Goal: Transaction & Acquisition: Purchase product/service

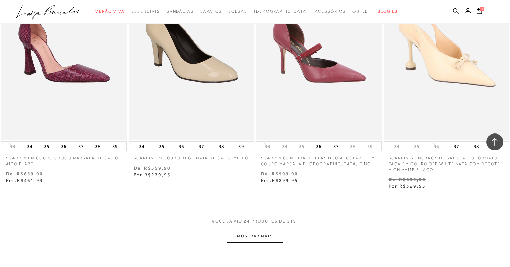
scroll to position [1264, 0]
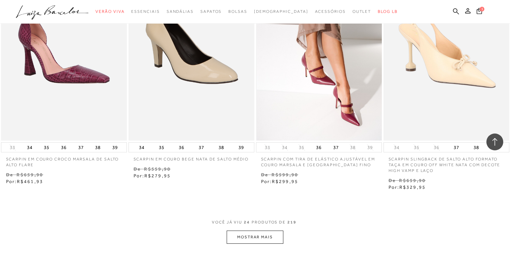
click at [357, 87] on img at bounding box center [319, 46] width 125 height 189
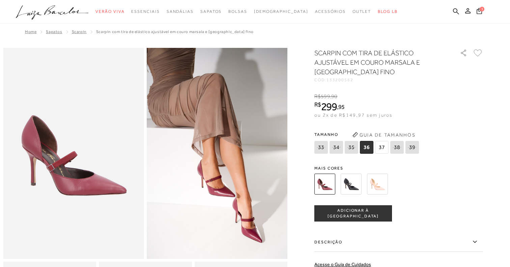
click at [348, 188] on img at bounding box center [351, 184] width 21 height 21
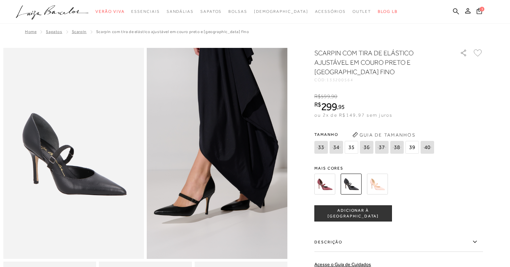
click at [320, 164] on div "SCARPIN COM TIRA DE ELÁSTICO AJUSTÁVEL EM COURO PRETO E SALTO ALTO FINO CÓD: 13…" at bounding box center [398, 202] width 169 height 309
click at [322, 188] on img at bounding box center [324, 184] width 21 height 21
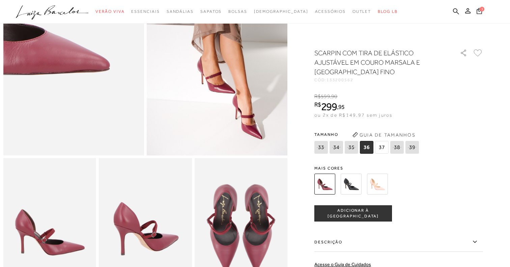
scroll to position [107, 0]
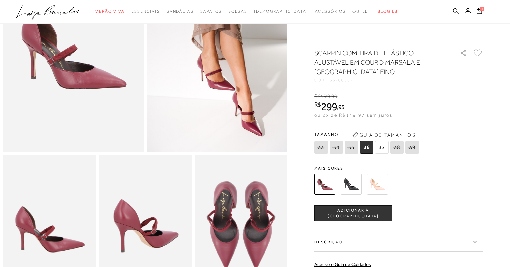
click at [223, 224] on img at bounding box center [241, 224] width 93 height 139
click at [179, 220] on img at bounding box center [145, 224] width 93 height 139
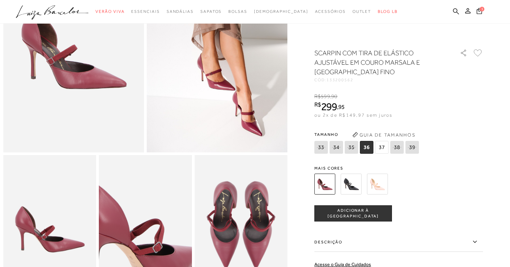
click at [149, 216] on img at bounding box center [141, 233] width 186 height 279
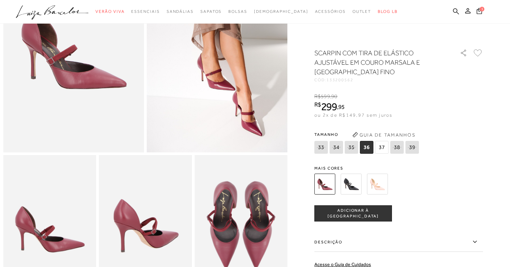
click at [51, 203] on img at bounding box center [49, 224] width 93 height 139
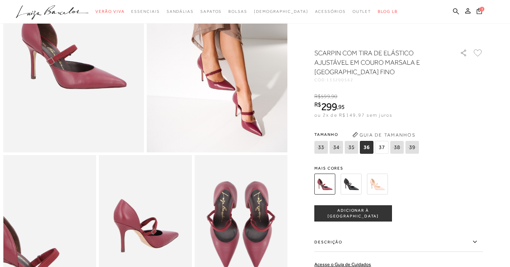
click at [51, 203] on img at bounding box center [49, 246] width 186 height 279
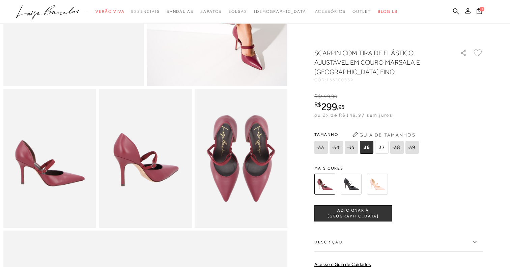
scroll to position [212, 0]
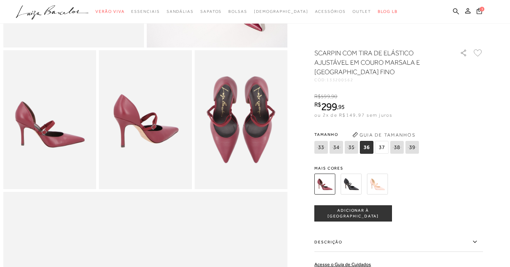
click at [365, 148] on span "36" at bounding box center [366, 147] width 13 height 13
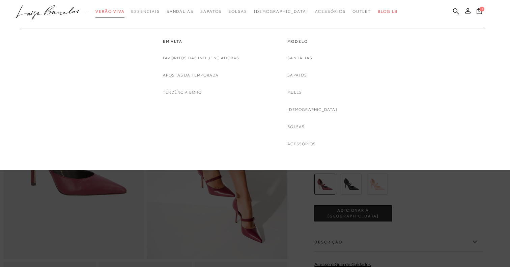
click at [125, 16] on link "Verão Viva" at bounding box center [109, 11] width 29 height 12
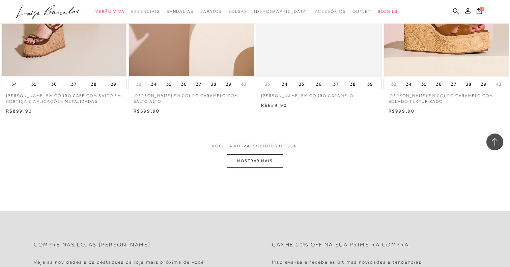
scroll to position [1336, 0]
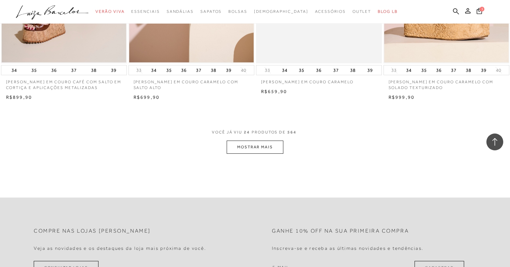
click at [241, 152] on button "MOSTRAR MAIS" at bounding box center [255, 147] width 57 height 13
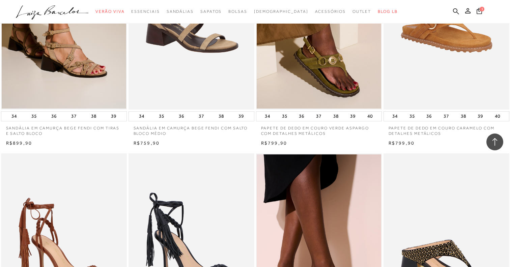
scroll to position [2521, 0]
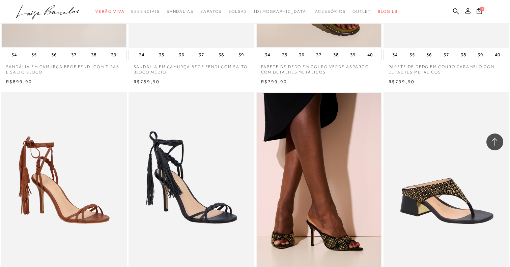
drag, startPoint x: 190, startPoint y: 66, endPoint x: 65, endPoint y: 5, distance: 139.4
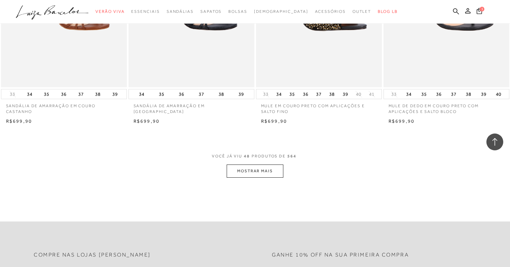
scroll to position [2823, 0]
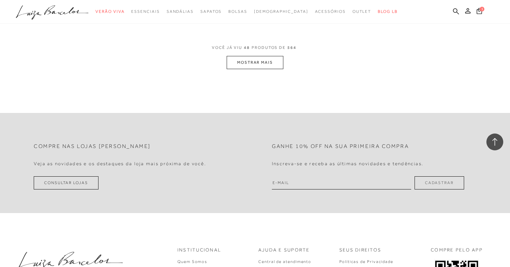
click at [242, 62] on button "MOSTRAR MAIS" at bounding box center [255, 62] width 57 height 13
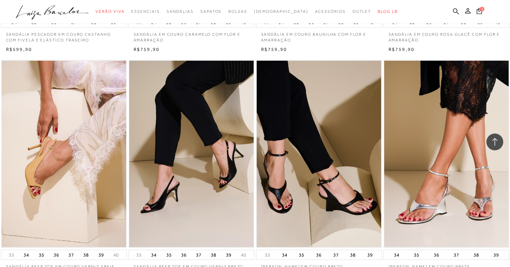
scroll to position [4125, 0]
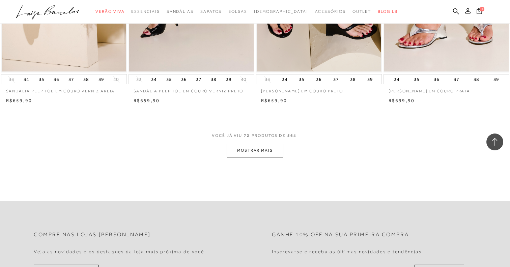
click at [259, 154] on button "MOSTRAR MAIS" at bounding box center [255, 150] width 57 height 13
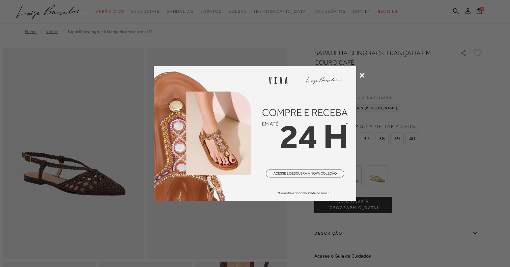
click at [363, 72] on div at bounding box center [255, 133] width 510 height 267
click at [362, 75] on icon at bounding box center [362, 75] width 5 height 5
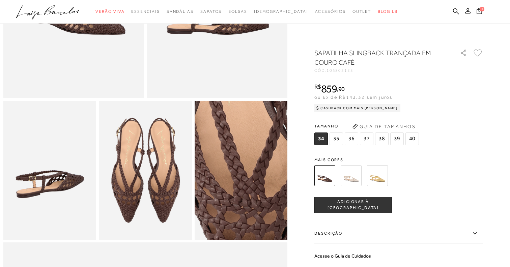
scroll to position [189, 0]
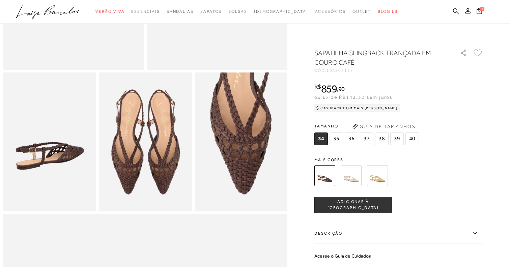
click at [150, 172] on img at bounding box center [145, 142] width 93 height 139
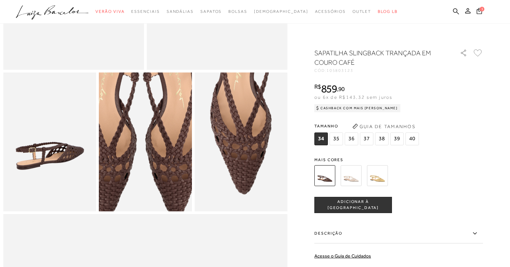
click at [150, 172] on img at bounding box center [141, 112] width 186 height 279
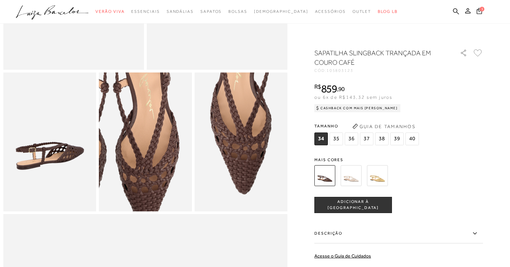
click at [180, 161] on img at bounding box center [111, 123] width 186 height 279
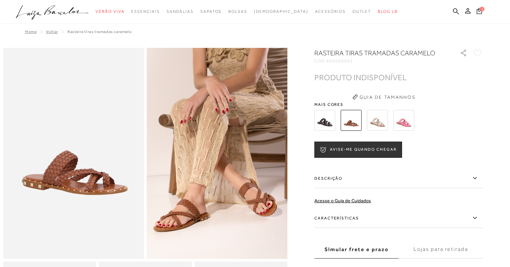
click at [323, 129] on img at bounding box center [324, 120] width 21 height 21
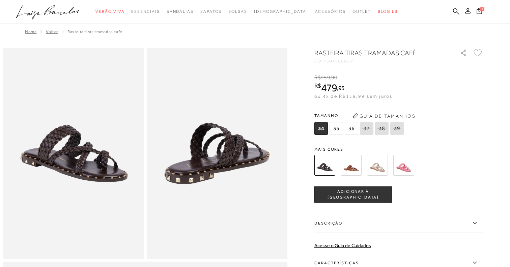
click at [348, 162] on img at bounding box center [351, 165] width 21 height 21
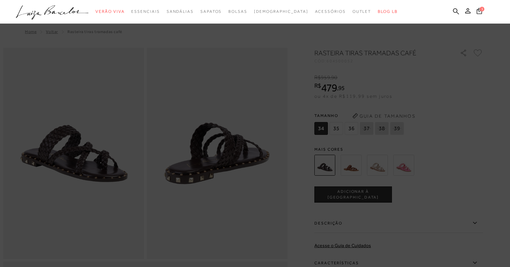
click at [63, 8] on icon ".a{fill-rule:evenodd;}" at bounding box center [52, 12] width 73 height 14
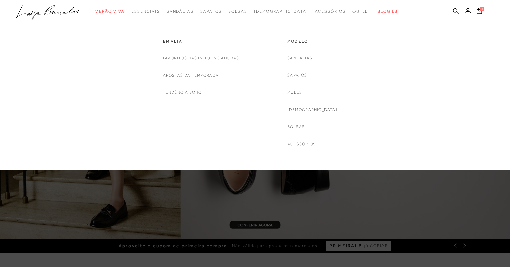
click at [125, 10] on span "Verão Viva" at bounding box center [109, 11] width 29 height 5
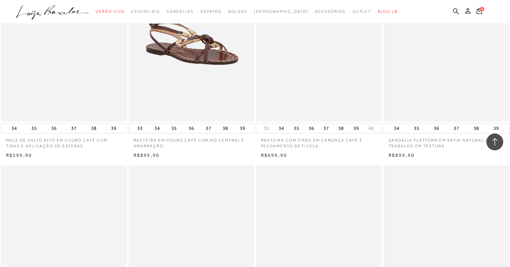
scroll to position [1241, 0]
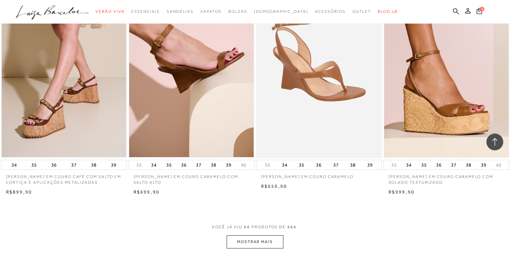
click at [248, 238] on button "MOSTRAR MAIS" at bounding box center [255, 242] width 57 height 13
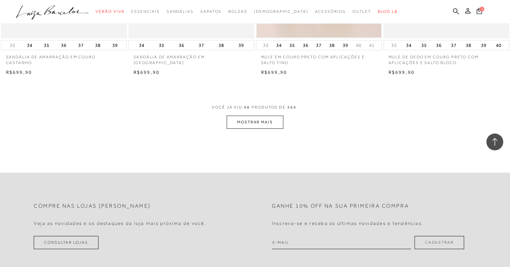
scroll to position [2839, 0]
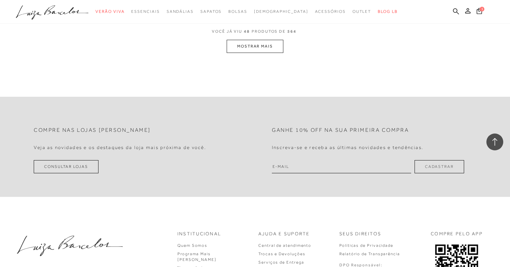
click at [263, 48] on button "MOSTRAR MAIS" at bounding box center [255, 46] width 57 height 13
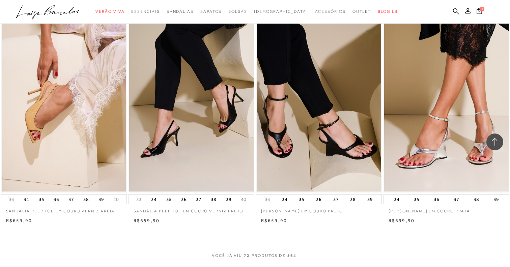
scroll to position [4074, 0]
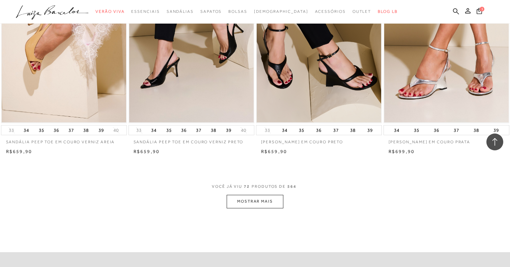
click at [271, 201] on button "MOSTRAR MAIS" at bounding box center [255, 201] width 57 height 13
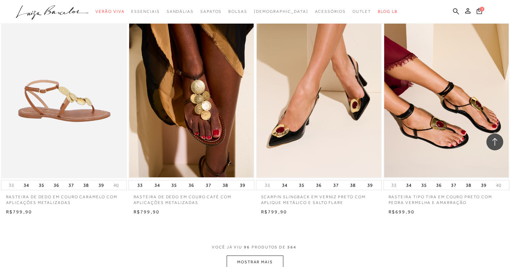
scroll to position [5616, 0]
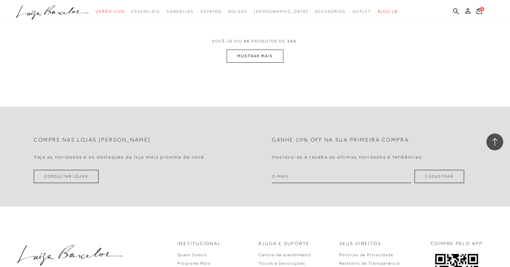
click at [235, 54] on button "MOSTRAR MAIS" at bounding box center [255, 56] width 57 height 13
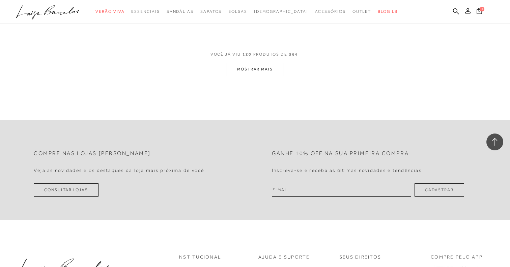
scroll to position [6947, 0]
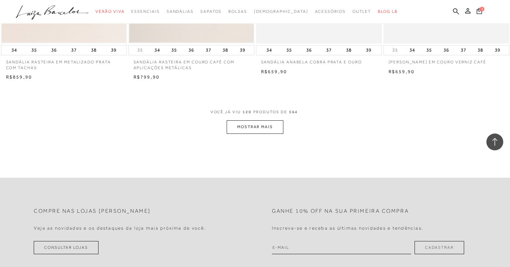
click at [260, 127] on button "MOSTRAR MAIS" at bounding box center [255, 126] width 57 height 13
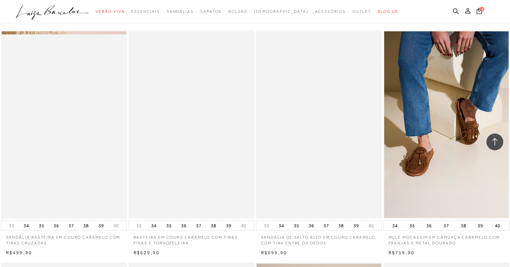
scroll to position [7237, 0]
